Goal: Information Seeking & Learning: Find specific fact

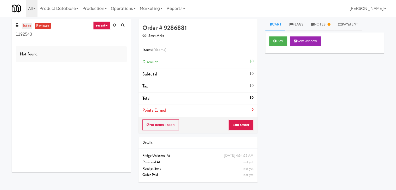
click at [31, 25] on link "inbox" at bounding box center [27, 26] width 11 height 7
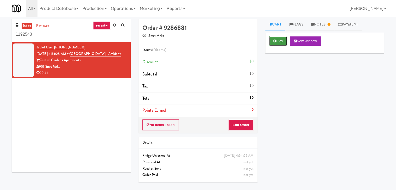
click at [277, 44] on button "Play" at bounding box center [279, 40] width 18 height 9
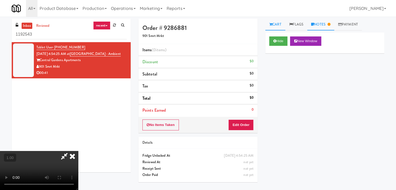
click at [327, 27] on link "Notes" at bounding box center [321, 25] width 27 height 12
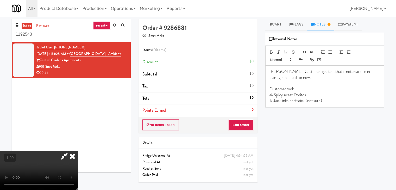
scroll to position [73, 0]
click at [78, 151] on video at bounding box center [39, 170] width 78 height 39
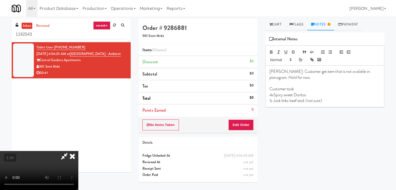
click at [78, 151] on video at bounding box center [39, 170] width 78 height 39
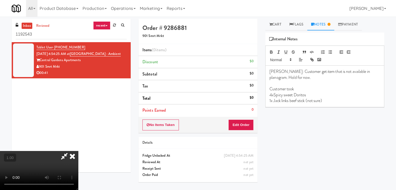
click at [78, 151] on video at bounding box center [39, 170] width 78 height 39
click at [78, 151] on icon at bounding box center [72, 156] width 11 height 10
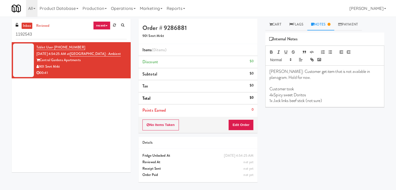
drag, startPoint x: 118, startPoint y: 54, endPoint x: 77, endPoint y: 56, distance: 40.4
click at [77, 56] on div "Tablet User · (901) 607-1973 [DATE] 4:54:25 AM at [GEOGRAPHIC_DATA] - Ambient C…" at bounding box center [81, 60] width 90 height 32
copy span "[GEOGRAPHIC_DATA] - Ambient"
click at [91, 54] on link "[GEOGRAPHIC_DATA] - Ambient" at bounding box center [95, 53] width 51 height 5
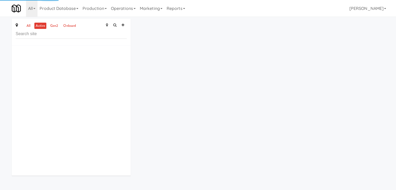
click at [39, 35] on input "text" at bounding box center [71, 34] width 111 height 10
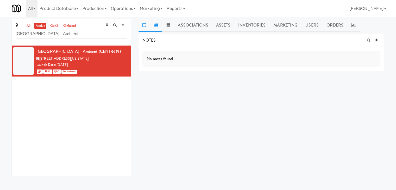
type input "[GEOGRAPHIC_DATA] - Ambient"
click at [154, 24] on link at bounding box center [156, 25] width 12 height 13
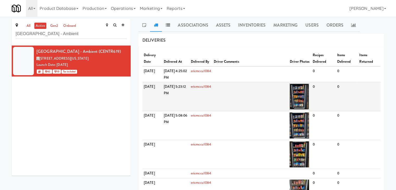
click at [309, 102] on img at bounding box center [300, 97] width 20 height 26
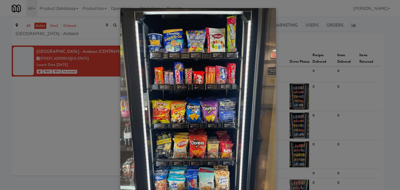
click at [91, 121] on div at bounding box center [200, 95] width 400 height 190
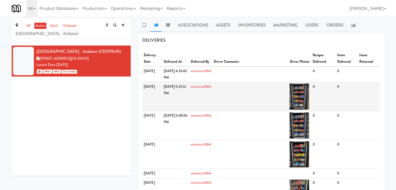
click at [320, 95] on td "0" at bounding box center [323, 96] width 25 height 29
click at [309, 95] on img at bounding box center [300, 97] width 20 height 26
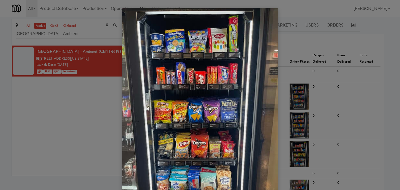
click at [100, 103] on div at bounding box center [200, 95] width 400 height 190
